Goal: Task Accomplishment & Management: Use online tool/utility

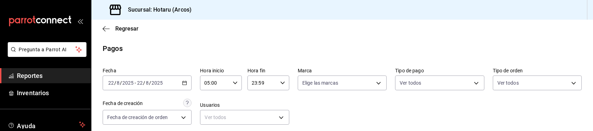
scroll to position [143, 0]
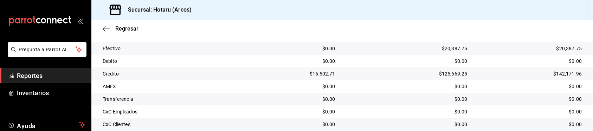
click at [65, 71] on span "Reportes" at bounding box center [51, 75] width 68 height 9
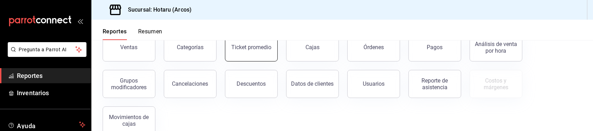
scroll to position [51, 0]
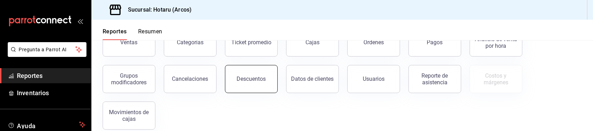
click at [247, 80] on div "Descuentos" at bounding box center [251, 79] width 29 height 7
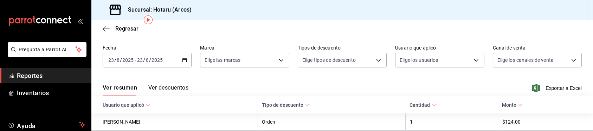
scroll to position [21, 0]
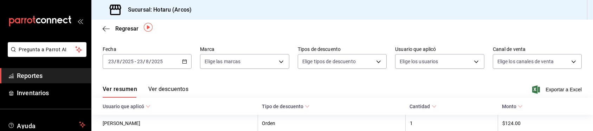
click at [183, 60] on icon "button" at bounding box center [184, 61] width 5 height 5
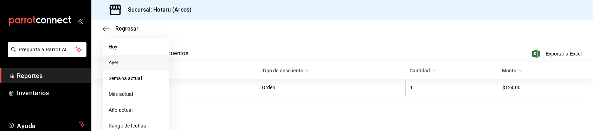
scroll to position [60, 0]
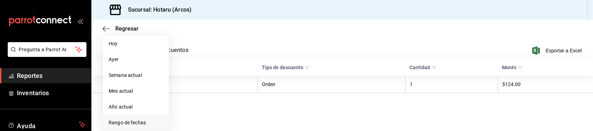
click at [142, 122] on span "Rango de fechas" at bounding box center [136, 122] width 54 height 7
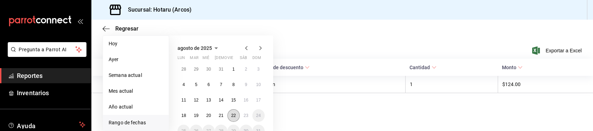
click at [233, 117] on abbr "22" at bounding box center [233, 115] width 5 height 5
click at [243, 116] on abbr "23" at bounding box center [245, 115] width 5 height 5
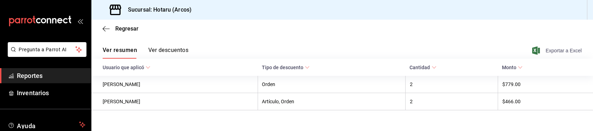
click at [545, 50] on span "Exportar a Excel" at bounding box center [557, 50] width 48 height 8
